Goal: Task Accomplishment & Management: Manage account settings

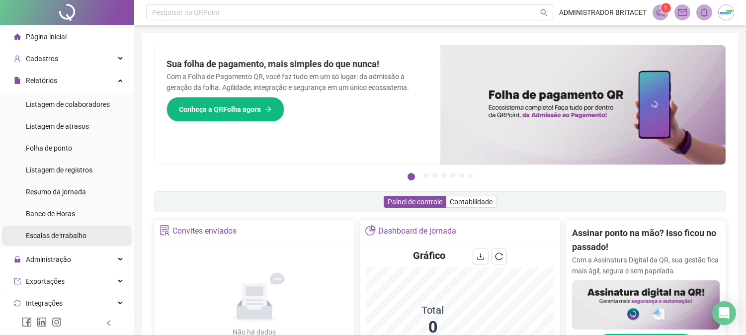
scroll to position [55, 0]
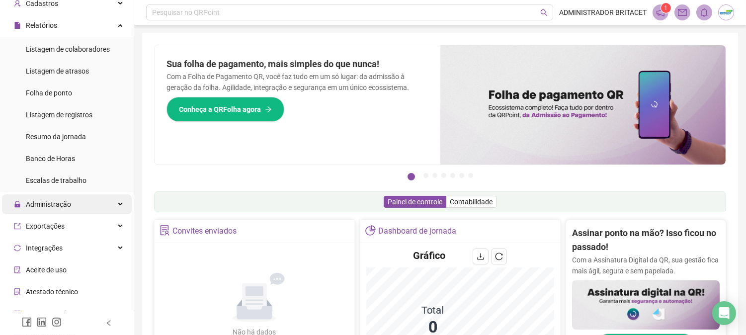
click at [62, 203] on span "Administração" at bounding box center [48, 204] width 45 height 8
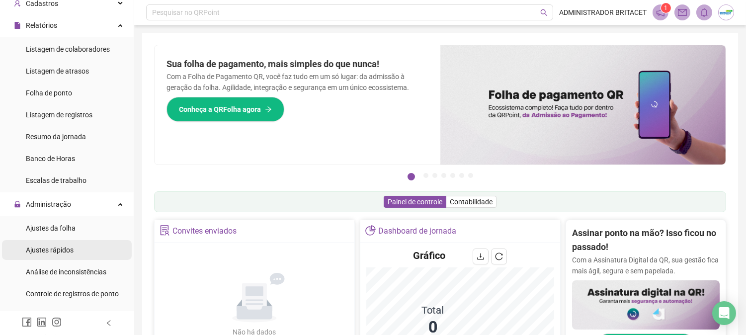
scroll to position [165, 0]
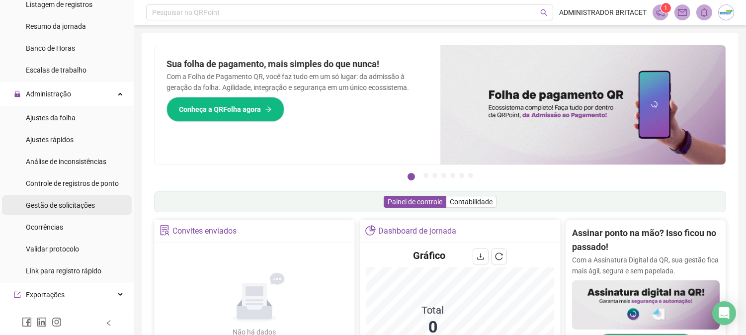
click at [90, 205] on span "Gestão de solicitações" at bounding box center [60, 205] width 69 height 8
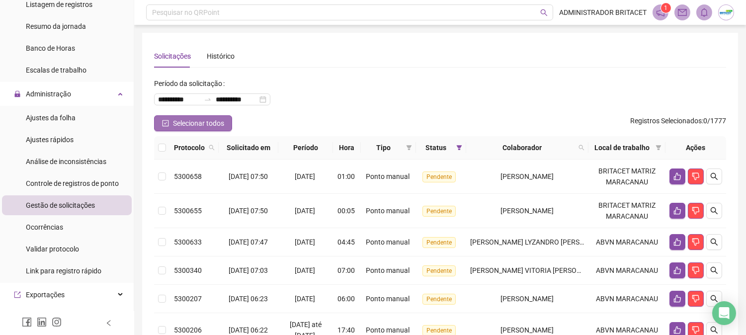
click at [187, 123] on span "Selecionar todos" at bounding box center [198, 123] width 51 height 11
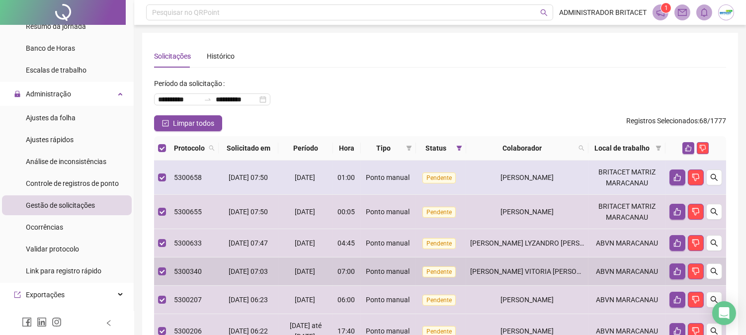
scroll to position [320, 0]
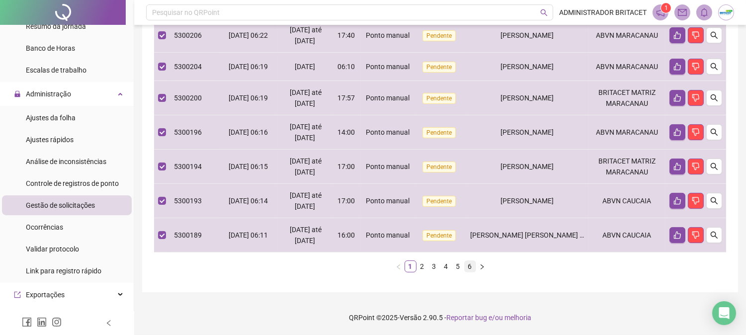
click at [473, 268] on link "6" at bounding box center [470, 266] width 11 height 11
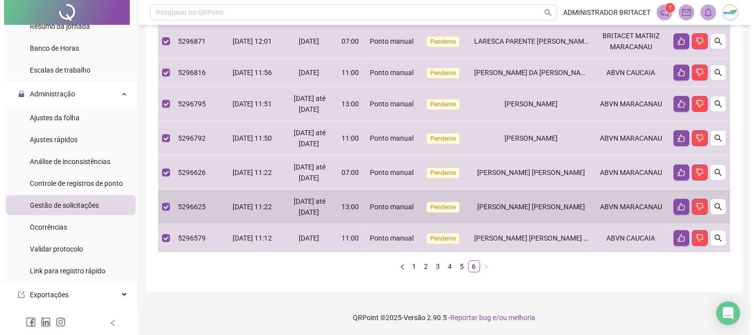
scroll to position [0, 0]
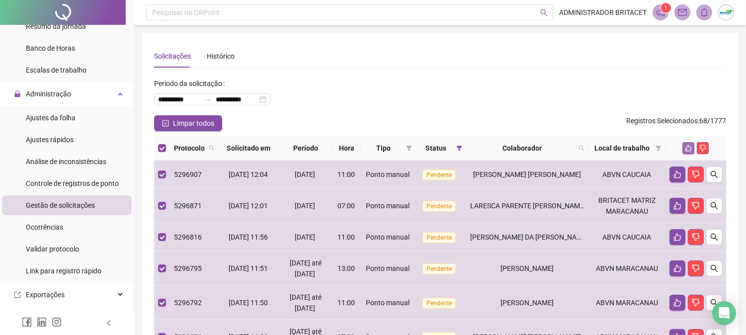
click at [685, 147] on icon "like" at bounding box center [688, 148] width 7 height 7
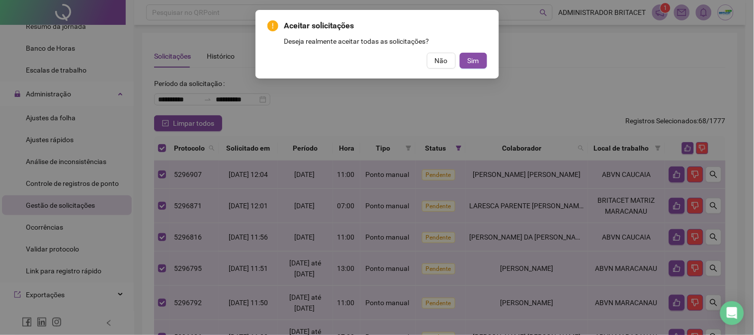
drag, startPoint x: 469, startPoint y: 59, endPoint x: 385, endPoint y: 156, distance: 128.6
click at [468, 60] on span "Sim" at bounding box center [473, 60] width 11 height 11
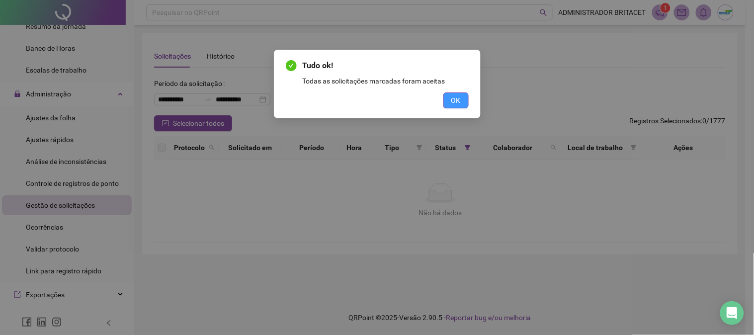
click at [465, 103] on button "OK" at bounding box center [455, 100] width 25 height 16
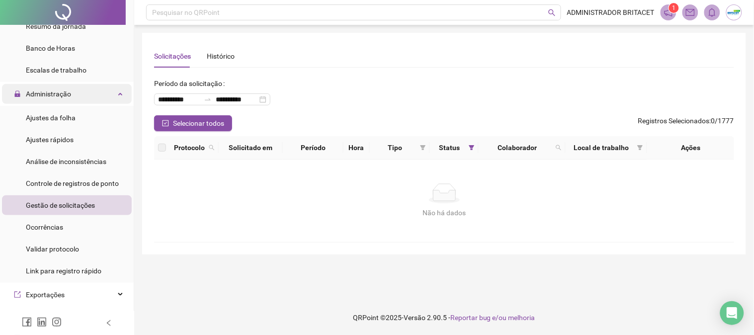
click at [73, 93] on div "Administração" at bounding box center [67, 94] width 130 height 20
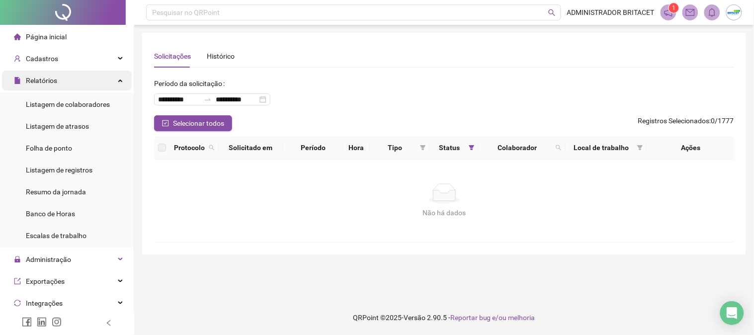
click at [100, 78] on div "Relatórios" at bounding box center [67, 81] width 130 height 20
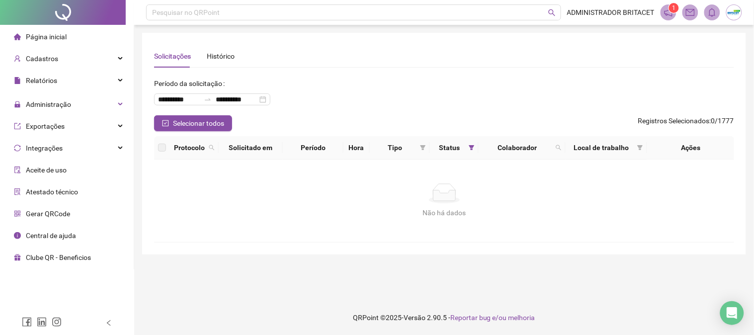
click at [101, 39] on li "Página inicial" at bounding box center [67, 37] width 130 height 20
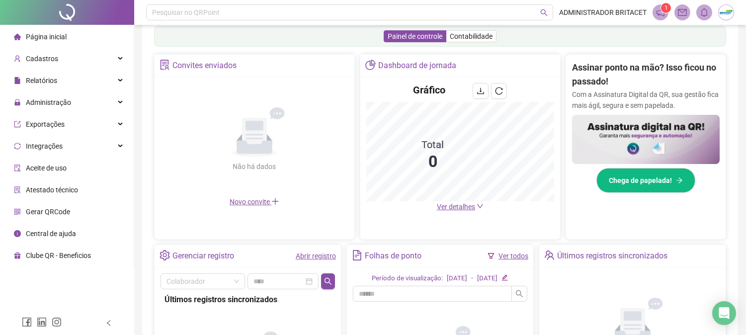
scroll to position [221, 0]
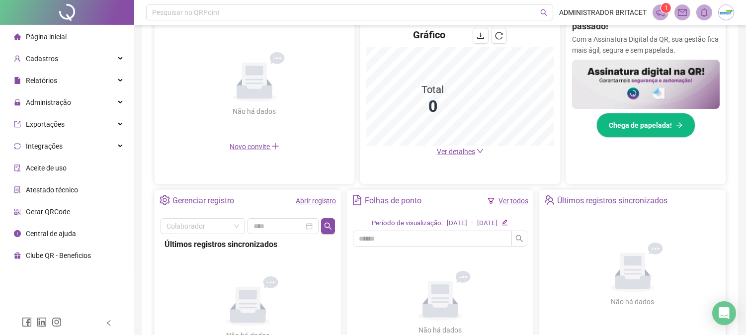
click at [451, 151] on span "Ver detalhes" at bounding box center [456, 152] width 38 height 8
